Goal: Check status: Check status

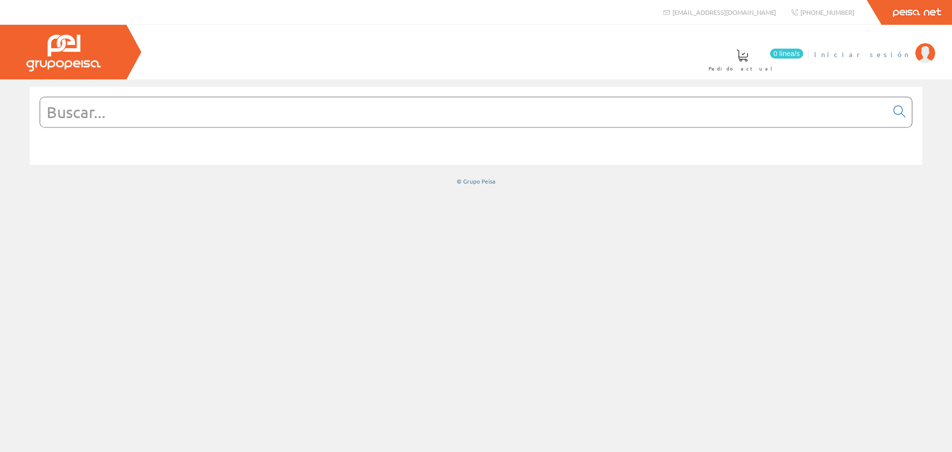
click at [921, 57] on img at bounding box center [925, 53] width 20 height 20
click at [922, 56] on img at bounding box center [925, 53] width 20 height 20
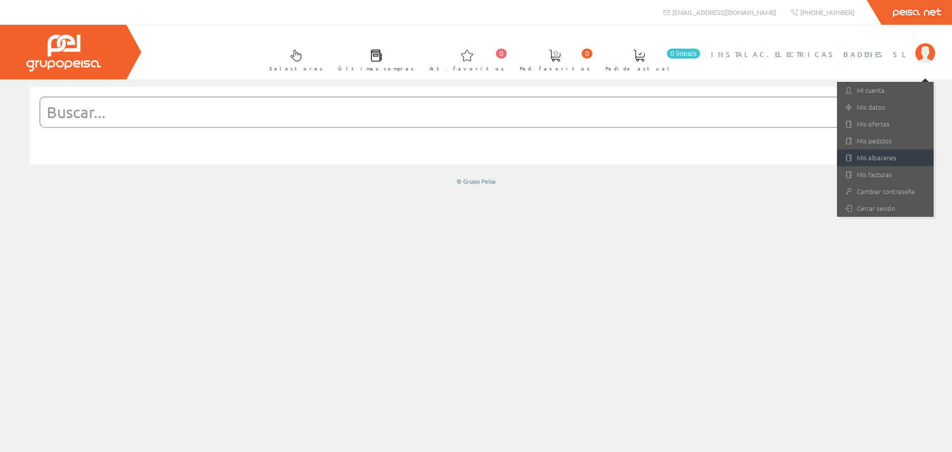
click at [887, 163] on link "Mis albaranes" at bounding box center [885, 157] width 97 height 17
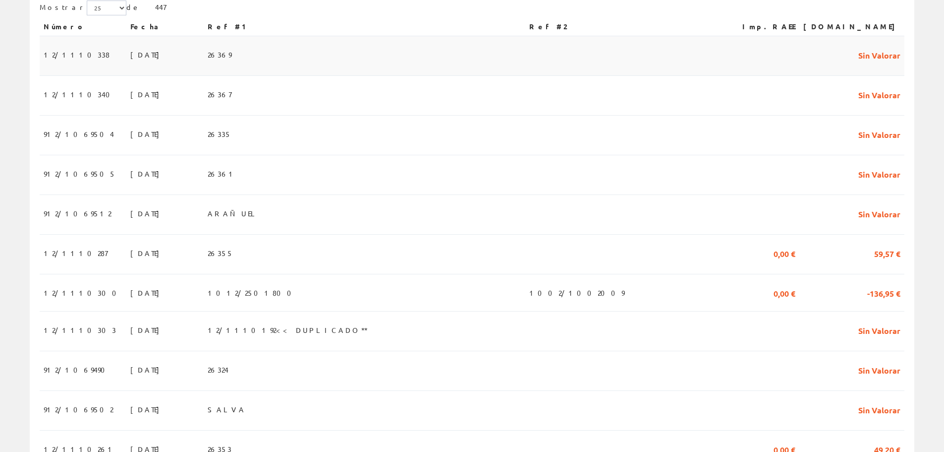
scroll to position [248, 0]
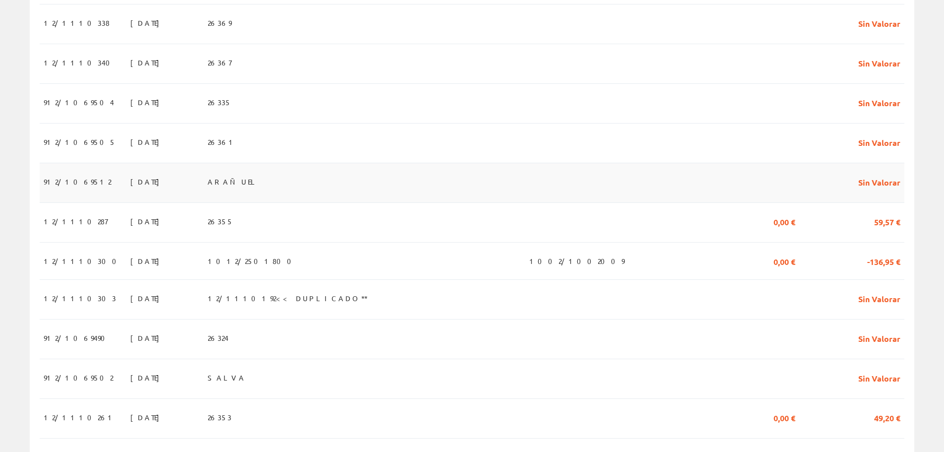
click at [282, 200] on td "ARAÑUEL" at bounding box center [365, 183] width 322 height 40
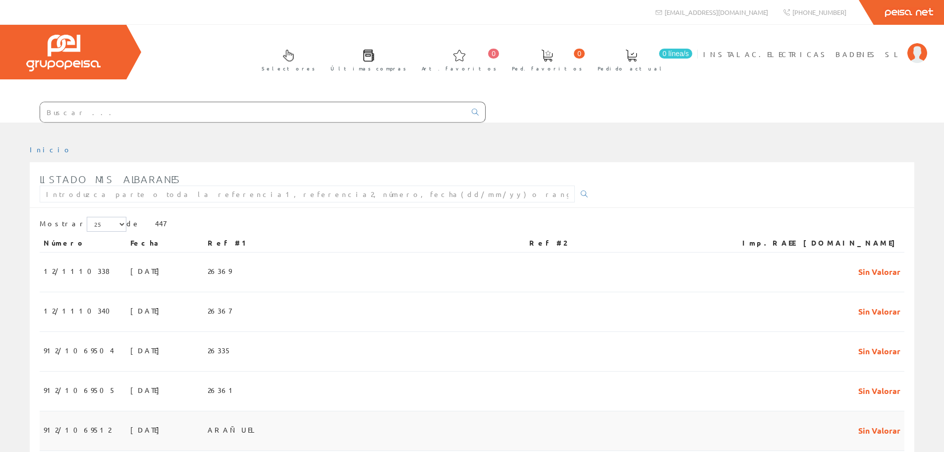
scroll to position [248, 0]
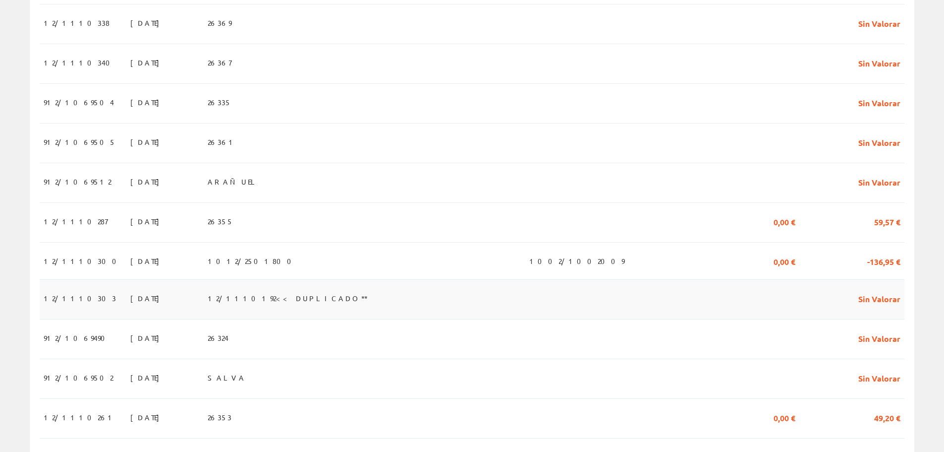
click at [260, 303] on span "12/1110192<< DUPLICADO**" at bounding box center [288, 298] width 160 height 17
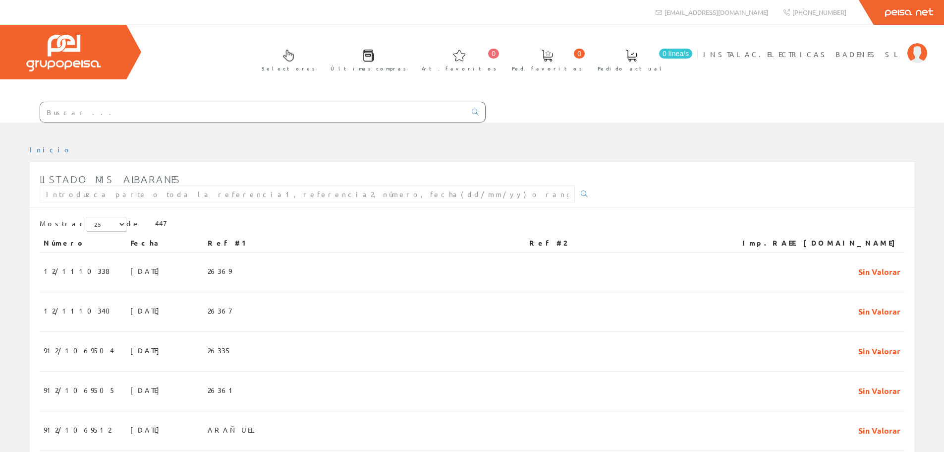
scroll to position [248, 0]
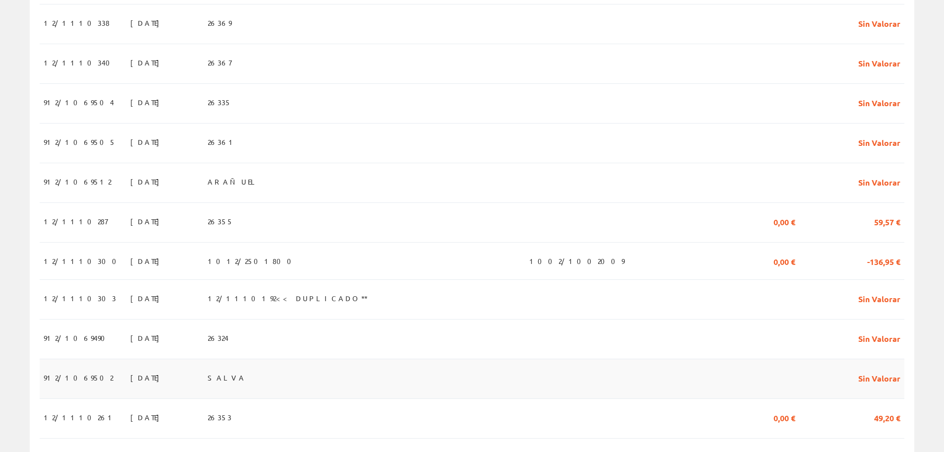
click at [309, 374] on td "SALVA" at bounding box center [365, 379] width 322 height 40
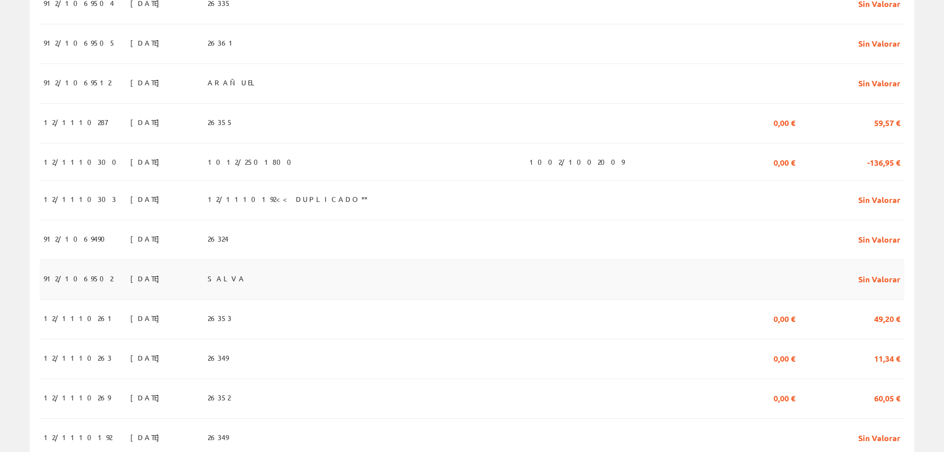
scroll to position [397, 0]
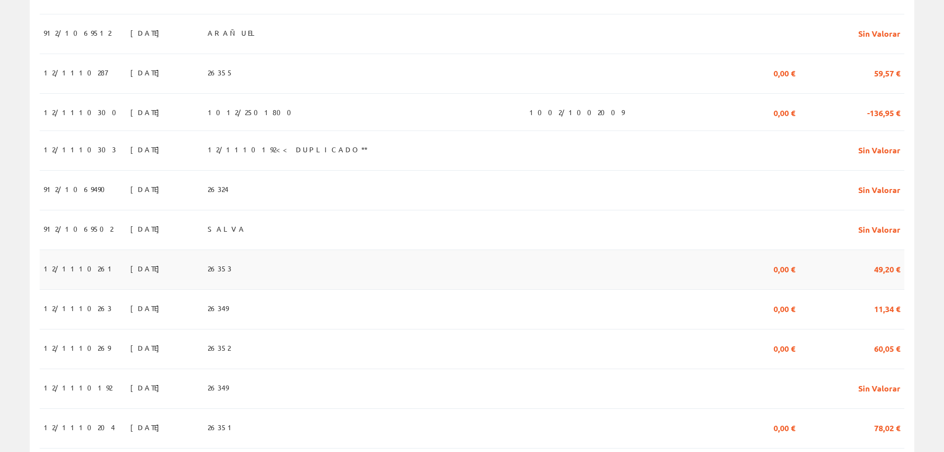
click at [270, 275] on td "26353" at bounding box center [365, 269] width 322 height 40
